Goal: Task Accomplishment & Management: Use online tool/utility

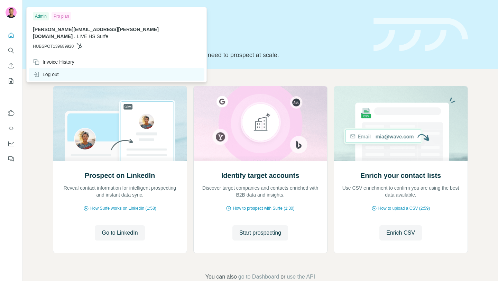
click at [58, 71] on div "Log out" at bounding box center [46, 74] width 26 height 7
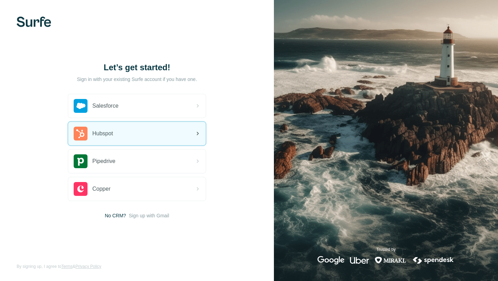
click at [130, 136] on div "Hubspot" at bounding box center [137, 134] width 138 height 24
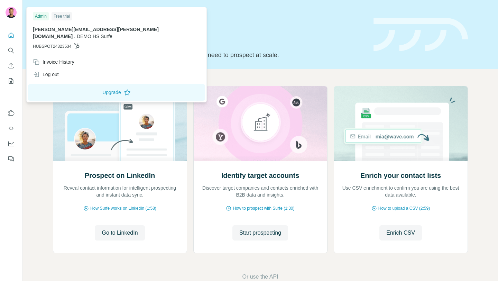
click at [10, 13] on img at bounding box center [11, 12] width 11 height 11
click at [40, 119] on div "Prospect on LinkedIn Reveal contact information for intelligent prospecting and…" at bounding box center [260, 183] width 476 height 228
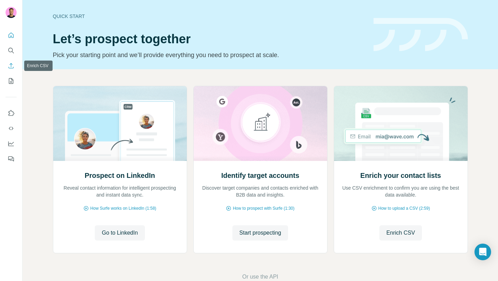
click at [11, 65] on icon "Enrich CSV" at bounding box center [11, 65] width 5 height 5
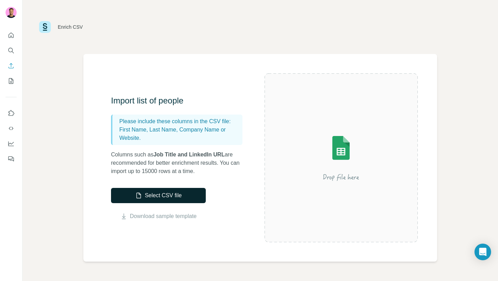
click at [162, 198] on button "Select CSV file" at bounding box center [158, 195] width 95 height 15
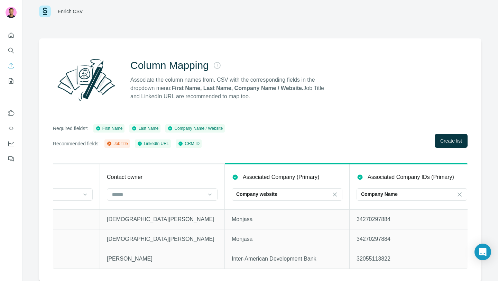
scroll to position [0, 710]
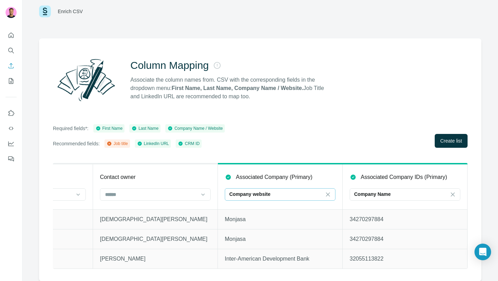
click at [309, 194] on div "Company website" at bounding box center [275, 194] width 93 height 7
click at [329, 194] on icon at bounding box center [328, 194] width 7 height 7
click at [273, 196] on input at bounding box center [275, 195] width 93 height 8
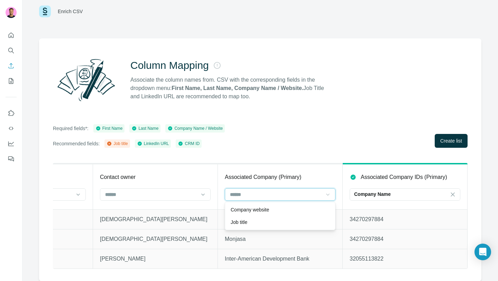
click at [273, 196] on input at bounding box center [275, 195] width 93 height 8
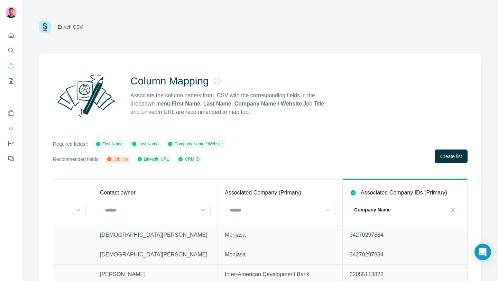
scroll to position [16, 0]
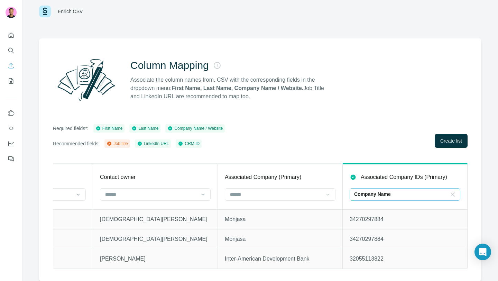
click at [452, 196] on icon at bounding box center [453, 194] width 4 height 4
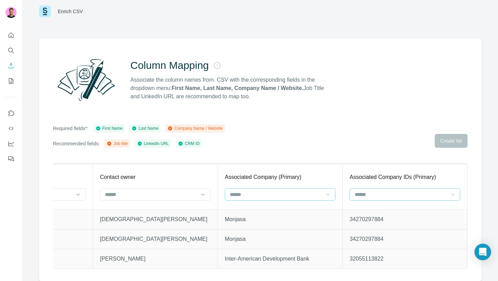
click at [271, 198] on div at bounding box center [275, 195] width 93 height 12
click at [263, 210] on p "Company Name" at bounding box center [248, 209] width 35 height 7
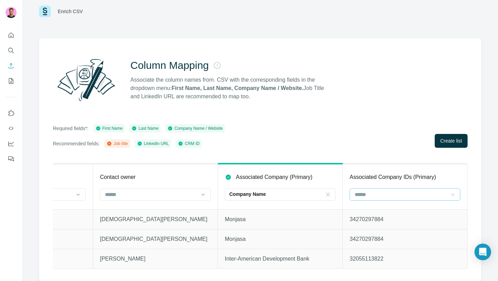
click at [309, 143] on div "Required fields*: First Name Last Name Company Name / Website Recommended field…" at bounding box center [260, 136] width 415 height 24
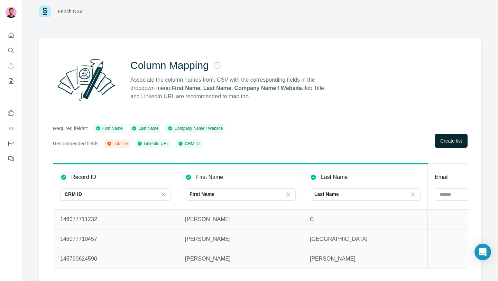
click at [443, 138] on span "Create list" at bounding box center [452, 140] width 22 height 7
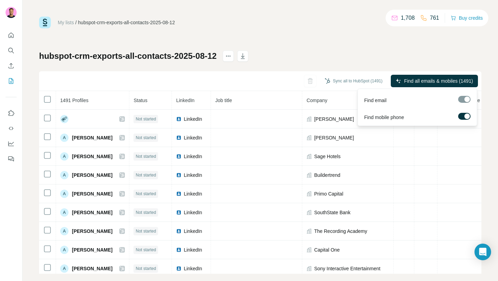
click at [462, 99] on div at bounding box center [465, 99] width 12 height 7
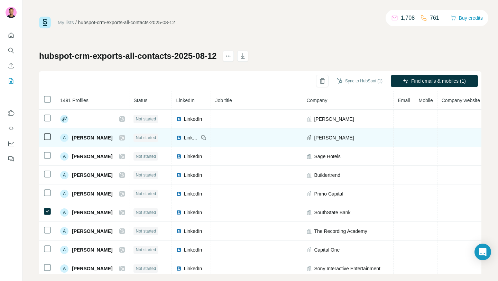
click at [48, 133] on icon at bounding box center [47, 137] width 8 height 8
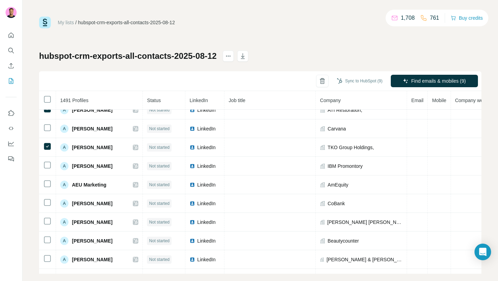
scroll to position [288, 0]
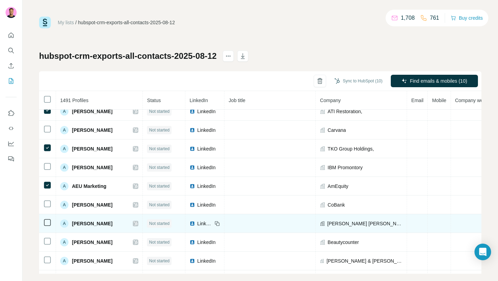
click at [46, 217] on td at bounding box center [47, 223] width 17 height 19
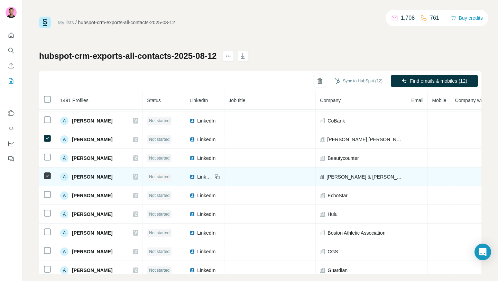
click at [48, 217] on icon at bounding box center [47, 213] width 8 height 8
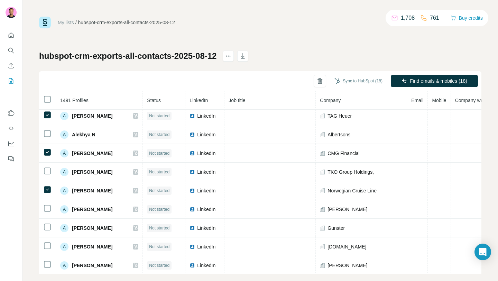
click at [48, 223] on icon at bounding box center [47, 227] width 8 height 8
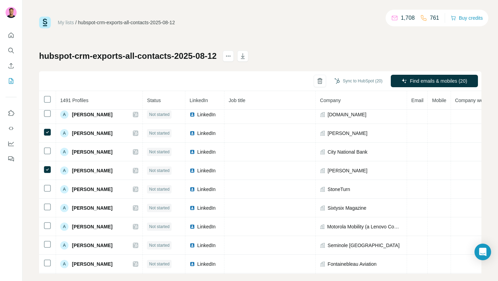
scroll to position [729, 0]
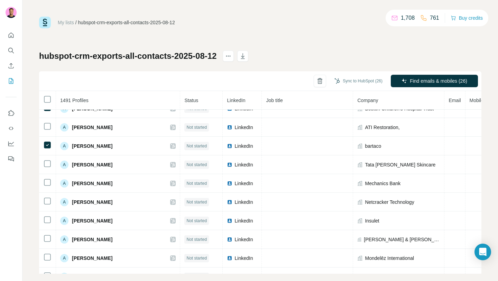
click at [46, 186] on icon at bounding box center [47, 182] width 8 height 8
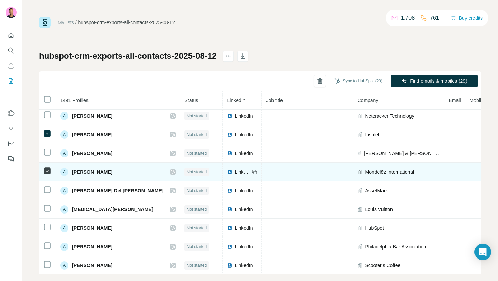
scroll to position [1063, 0]
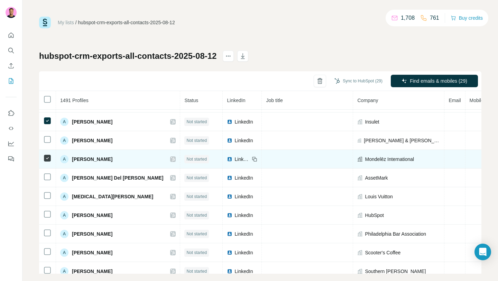
click at [48, 187] on td at bounding box center [47, 178] width 17 height 19
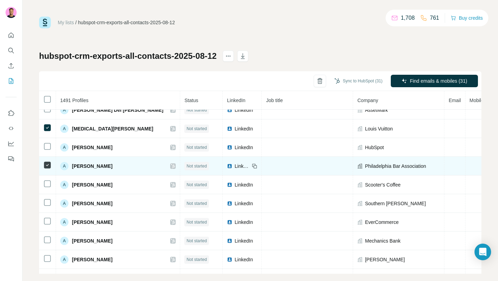
scroll to position [1144, 0]
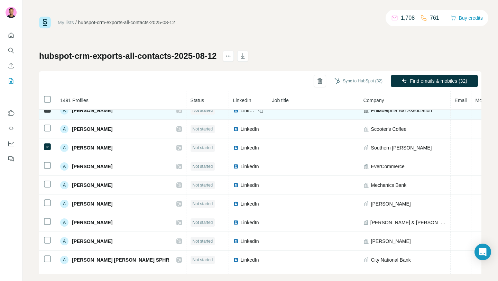
click at [48, 188] on icon at bounding box center [47, 184] width 8 height 8
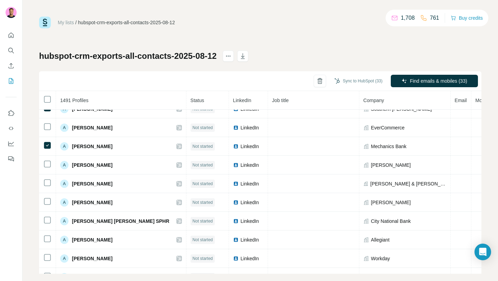
scroll to position [1226, 0]
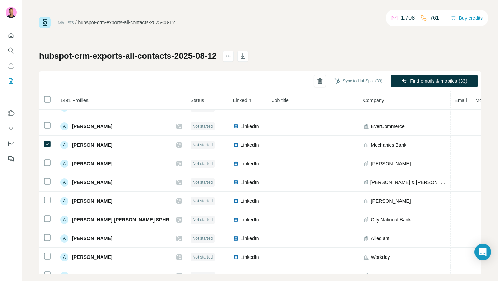
click at [48, 188] on td at bounding box center [47, 182] width 17 height 19
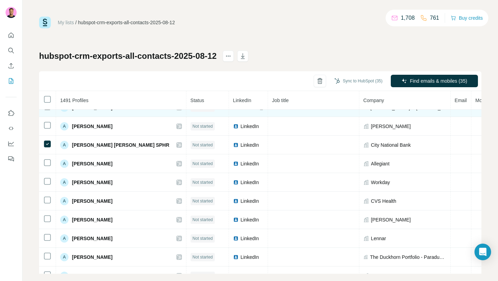
scroll to position [1305, 0]
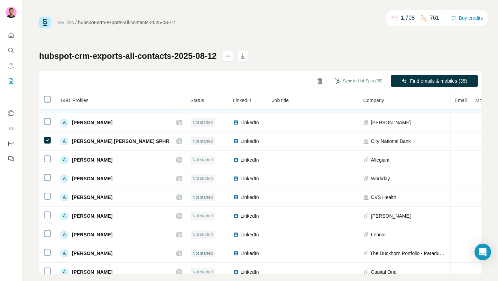
click at [48, 181] on icon at bounding box center [47, 177] width 8 height 8
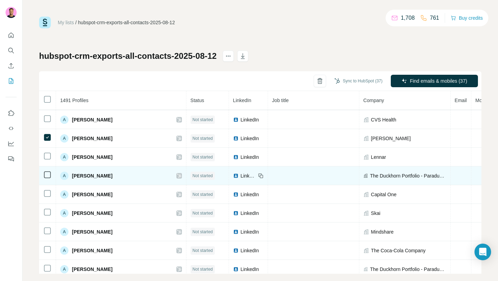
click at [49, 171] on icon at bounding box center [47, 175] width 8 height 8
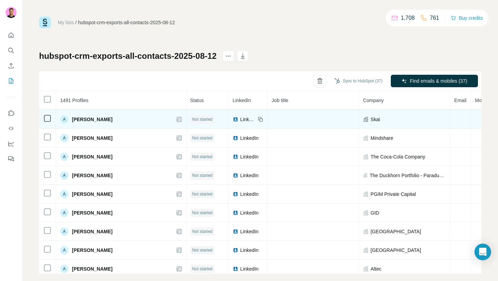
scroll to position [1478, 0]
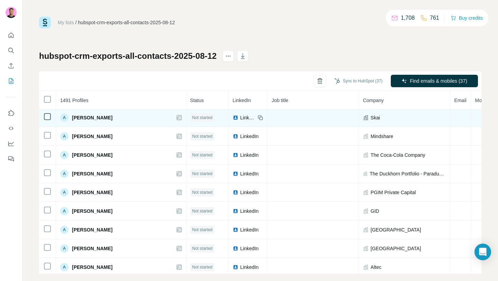
click at [48, 184] on td at bounding box center [47, 192] width 17 height 19
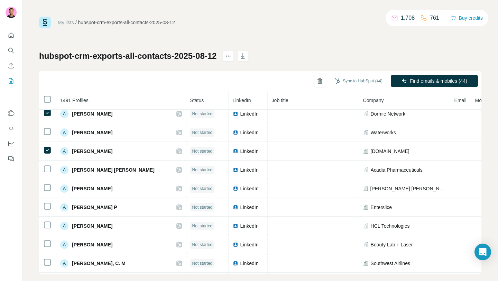
click at [47, 191] on icon at bounding box center [47, 187] width 8 height 8
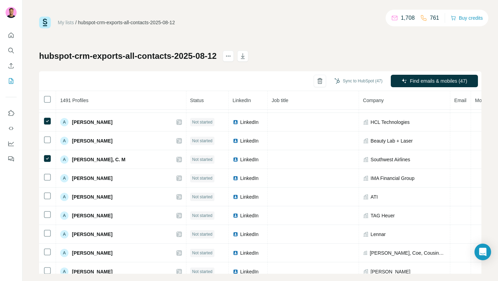
click at [47, 191] on td at bounding box center [47, 197] width 17 height 19
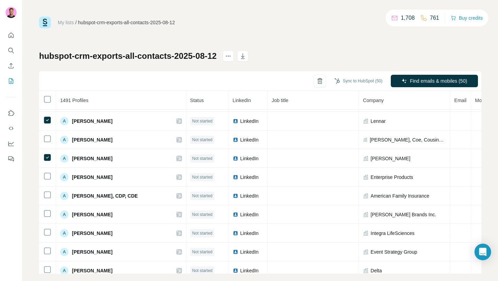
scroll to position [1963, 0]
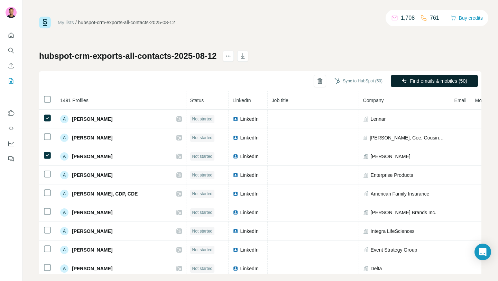
click at [428, 80] on span "Find emails & mobiles (50)" at bounding box center [438, 81] width 57 height 7
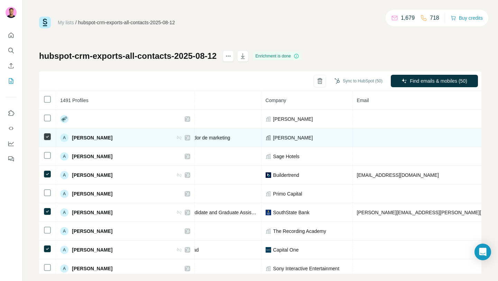
scroll to position [0, 107]
click at [358, 135] on td at bounding box center [437, 137] width 171 height 19
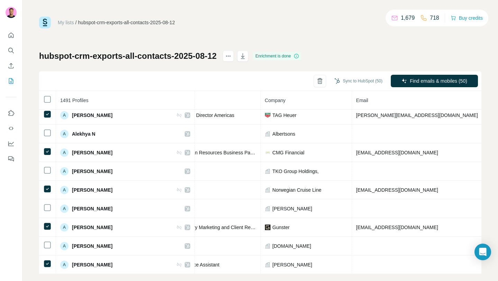
scroll to position [586, 107]
